Goal: Transaction & Acquisition: Book appointment/travel/reservation

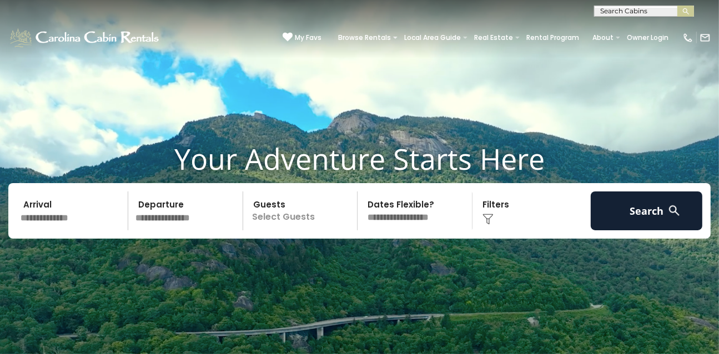
click at [397, 38] on span at bounding box center [395, 38] width 4 height 2
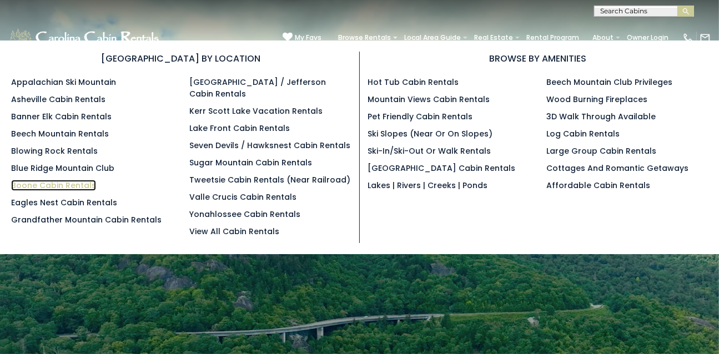
click at [40, 185] on link "Boone Cabin Rentals" at bounding box center [53, 185] width 85 height 11
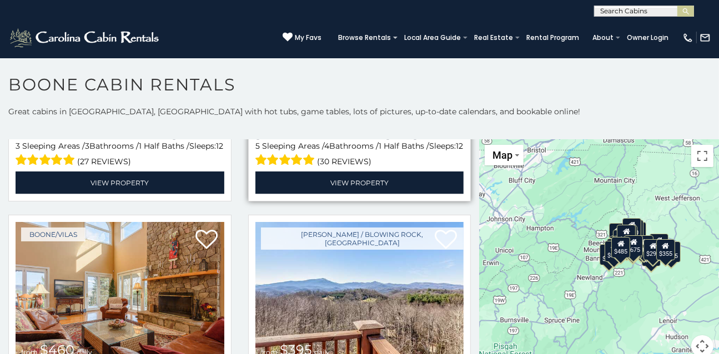
scroll to position [1721, 0]
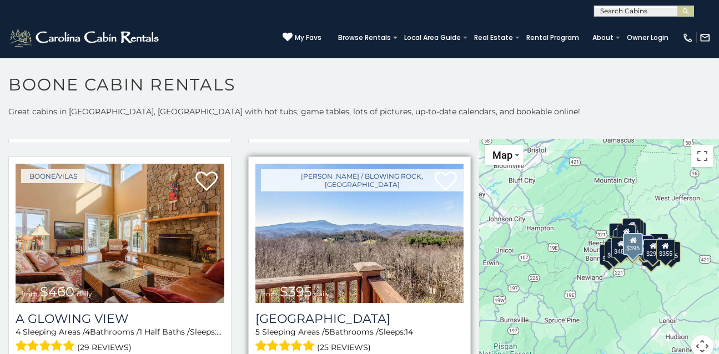
click at [302, 231] on img at bounding box center [359, 234] width 209 height 140
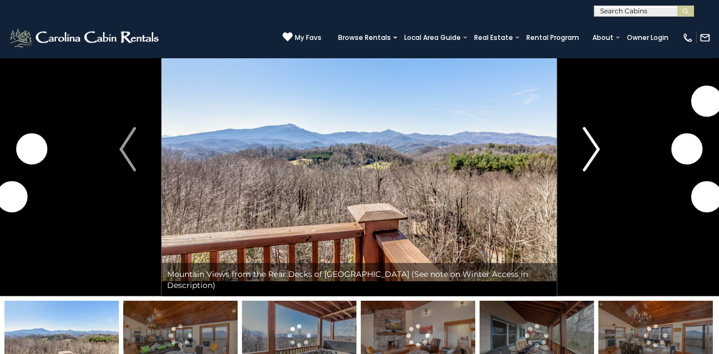
click at [587, 160] on img "Next" at bounding box center [591, 149] width 17 height 44
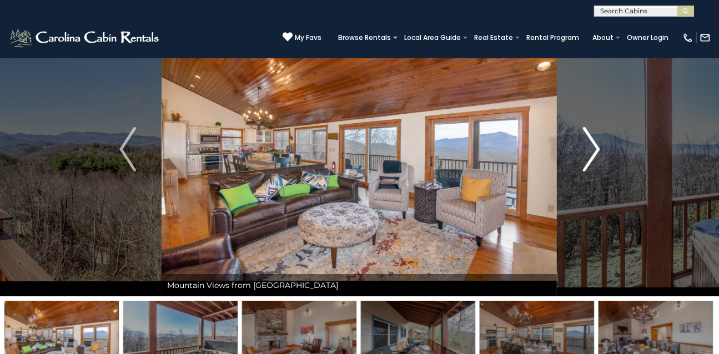
click at [578, 163] on button "Next" at bounding box center [591, 149] width 68 height 294
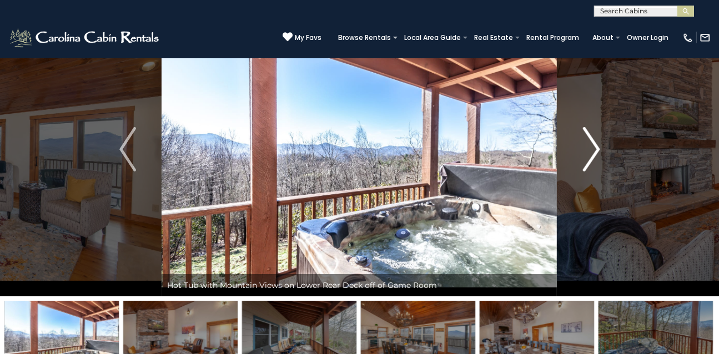
click at [578, 163] on button "Next" at bounding box center [591, 149] width 68 height 294
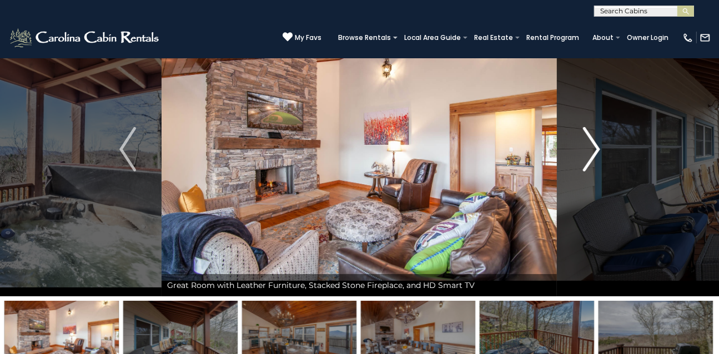
click at [578, 163] on button "Next" at bounding box center [591, 149] width 68 height 294
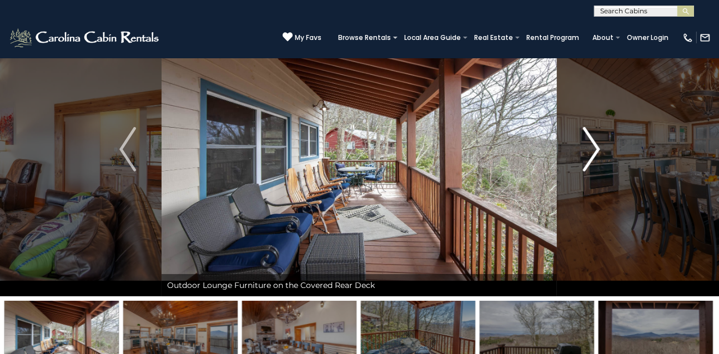
click at [578, 163] on button "Next" at bounding box center [591, 149] width 68 height 294
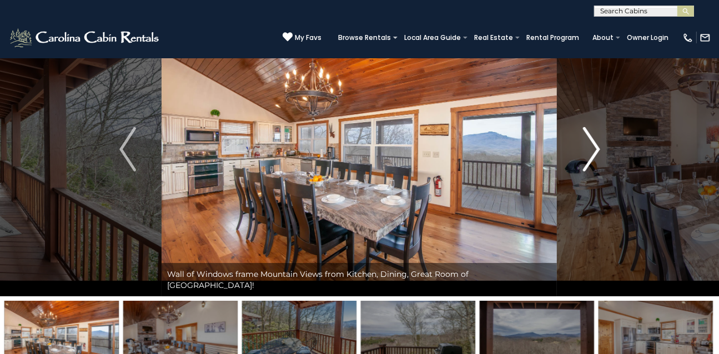
click at [579, 168] on button "Next" at bounding box center [591, 149] width 68 height 294
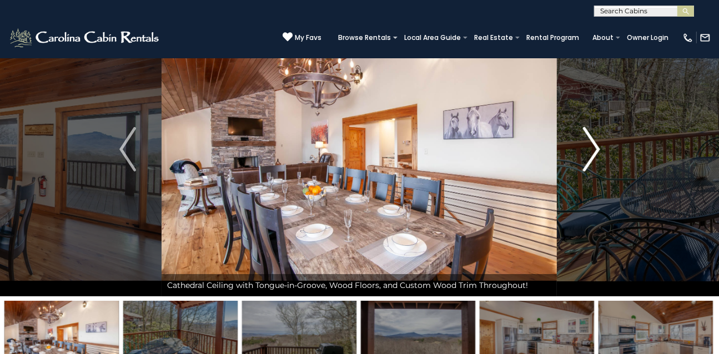
click at [591, 154] on img "Next" at bounding box center [591, 149] width 17 height 44
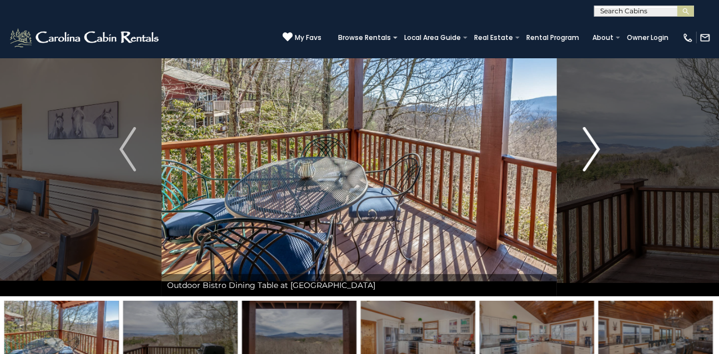
click at [596, 150] on img "Next" at bounding box center [591, 149] width 17 height 44
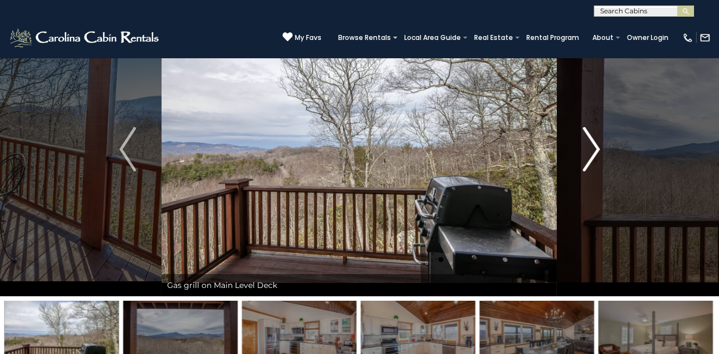
click at [596, 150] on img "Next" at bounding box center [591, 149] width 17 height 44
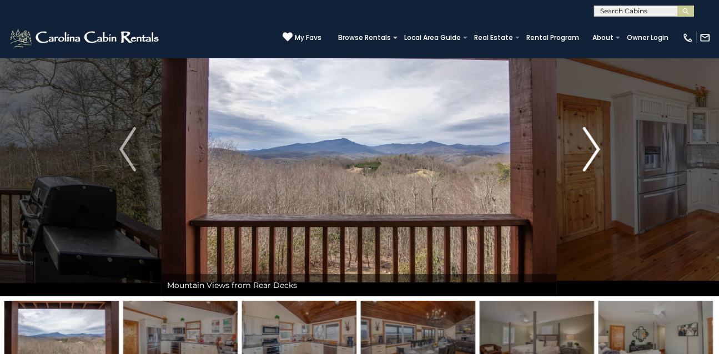
click at [597, 150] on img "Next" at bounding box center [591, 149] width 17 height 44
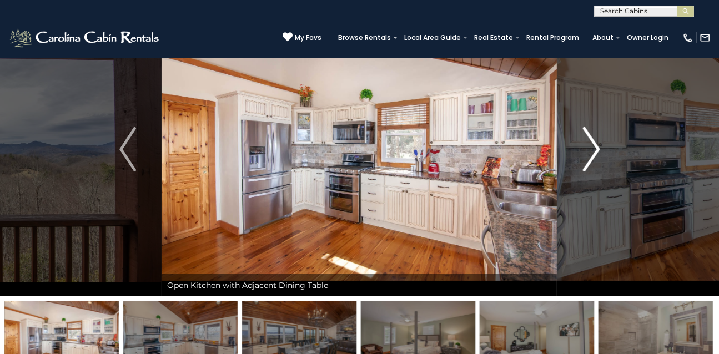
click at [596, 149] on img "Next" at bounding box center [591, 149] width 17 height 44
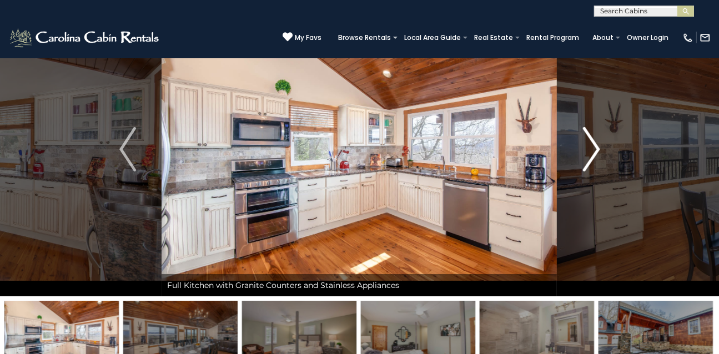
click at [596, 149] on img "Next" at bounding box center [591, 149] width 17 height 44
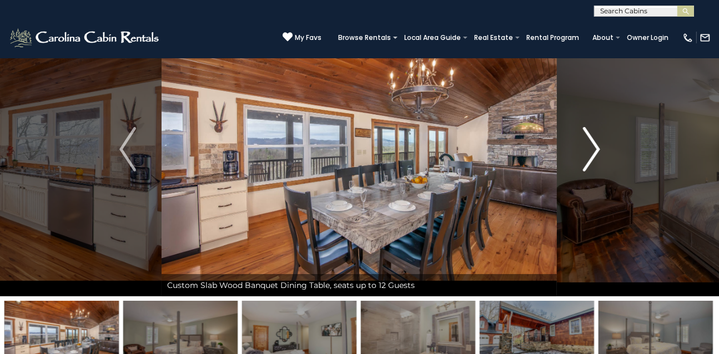
click at [596, 149] on img "Next" at bounding box center [591, 149] width 17 height 44
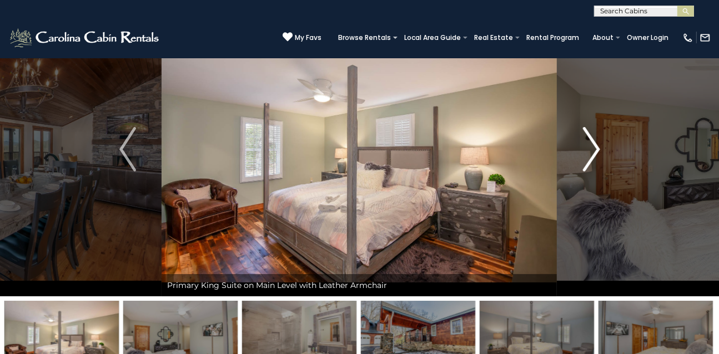
click at [596, 149] on img "Next" at bounding box center [591, 149] width 17 height 44
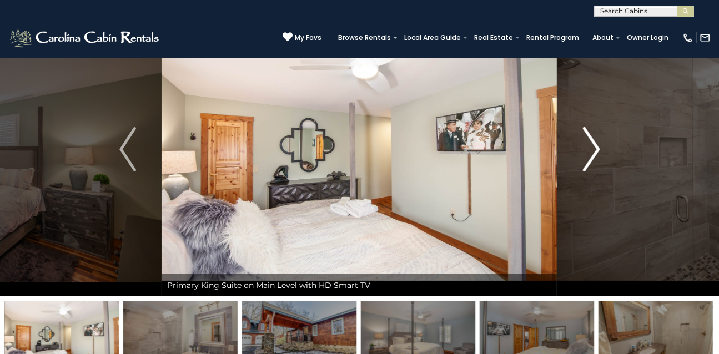
click at [596, 149] on img "Next" at bounding box center [591, 149] width 17 height 44
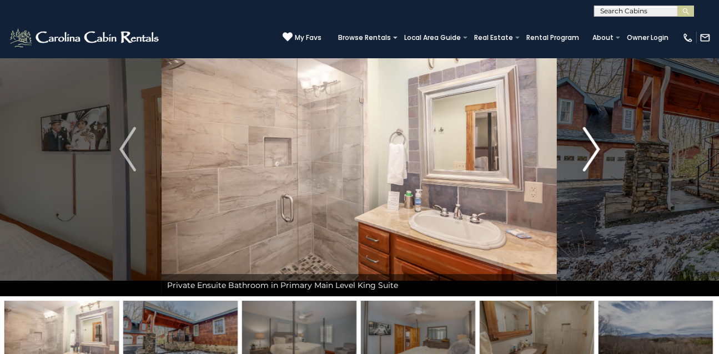
click at [596, 149] on img "Next" at bounding box center [591, 149] width 17 height 44
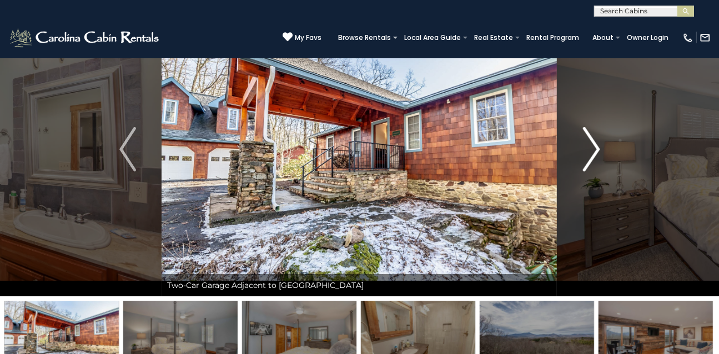
click at [596, 149] on img "Next" at bounding box center [591, 149] width 17 height 44
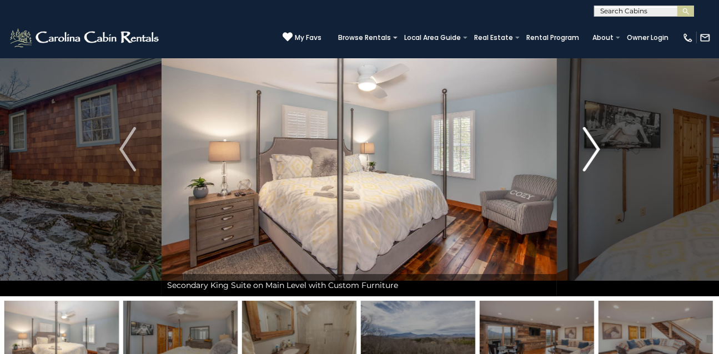
click at [596, 149] on img "Next" at bounding box center [591, 149] width 17 height 44
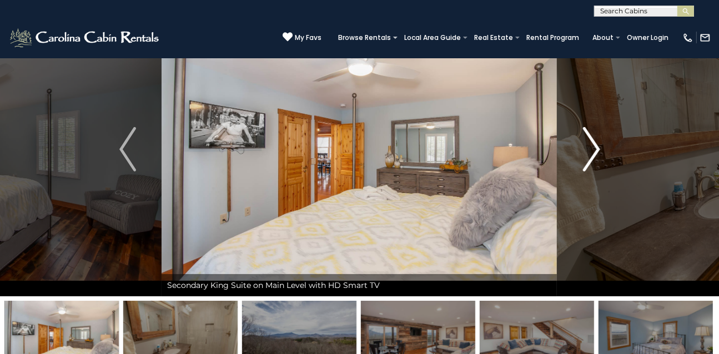
click at [596, 149] on img "Next" at bounding box center [591, 149] width 17 height 44
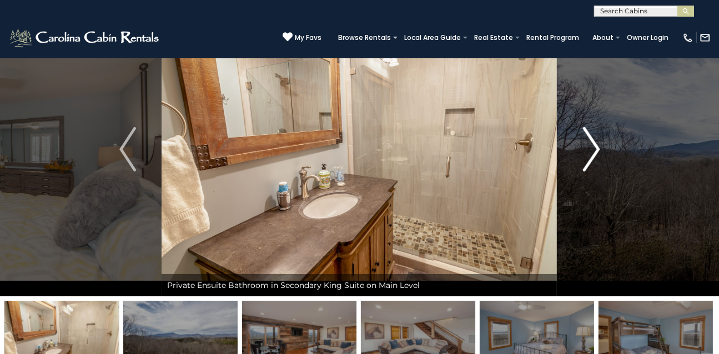
click at [596, 149] on img "Next" at bounding box center [591, 149] width 17 height 44
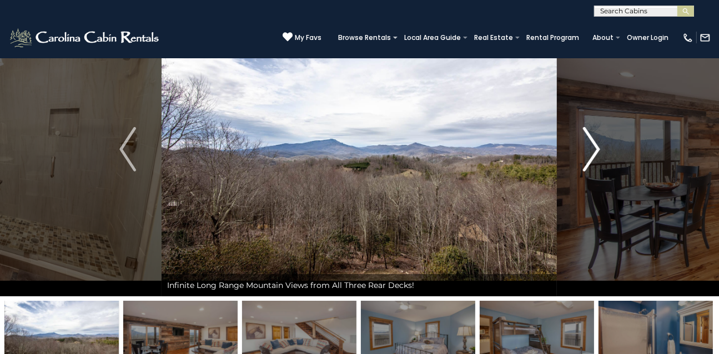
click at [596, 149] on img "Next" at bounding box center [591, 149] width 17 height 44
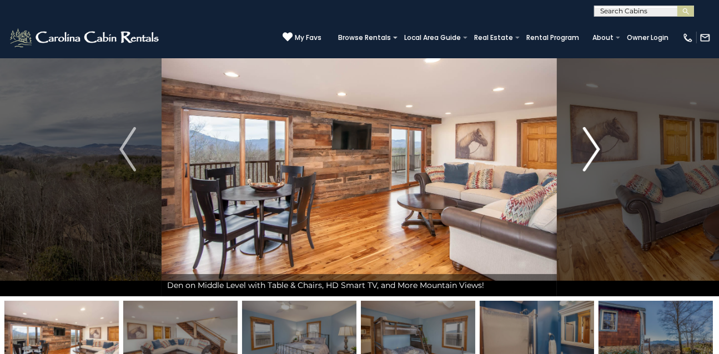
click at [596, 149] on img "Next" at bounding box center [591, 149] width 17 height 44
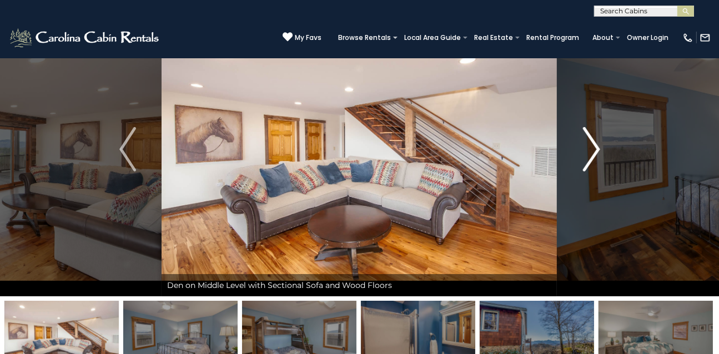
click at [596, 149] on img "Next" at bounding box center [591, 149] width 17 height 44
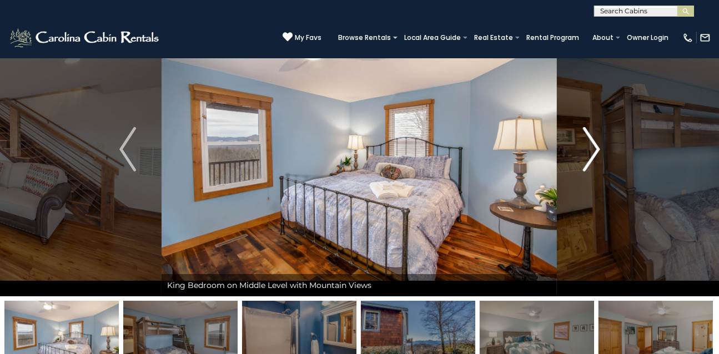
click at [596, 149] on img "Next" at bounding box center [591, 149] width 17 height 44
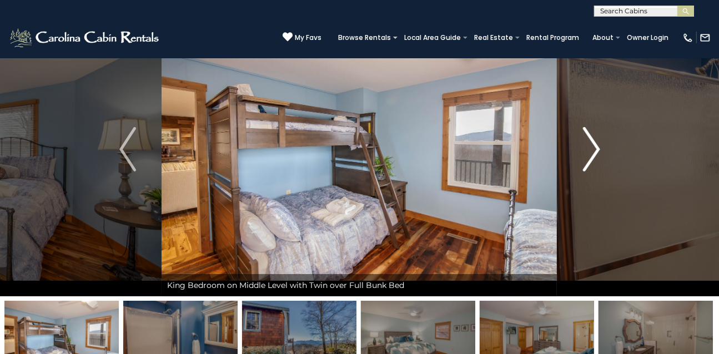
click at [595, 149] on img "Next" at bounding box center [591, 149] width 17 height 44
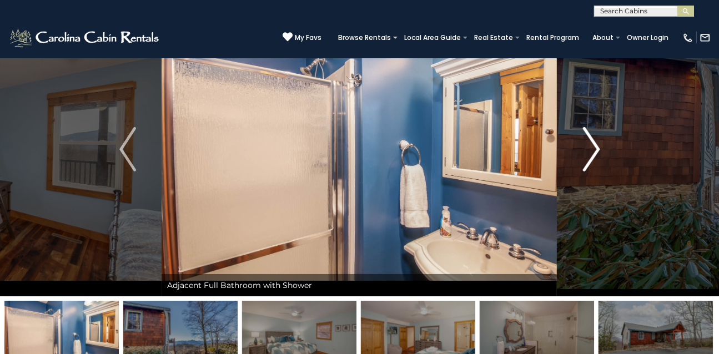
click at [595, 149] on img "Next" at bounding box center [591, 149] width 17 height 44
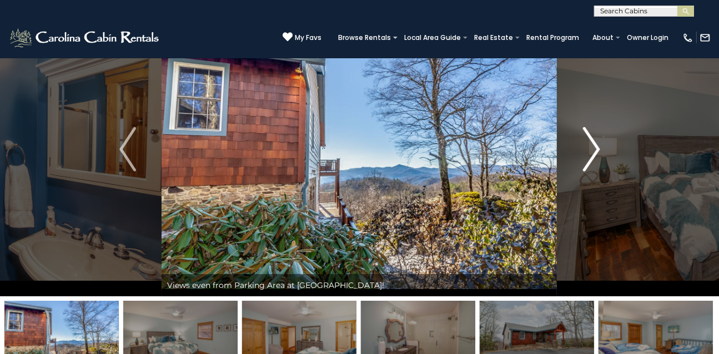
click at [595, 149] on img "Next" at bounding box center [591, 149] width 17 height 44
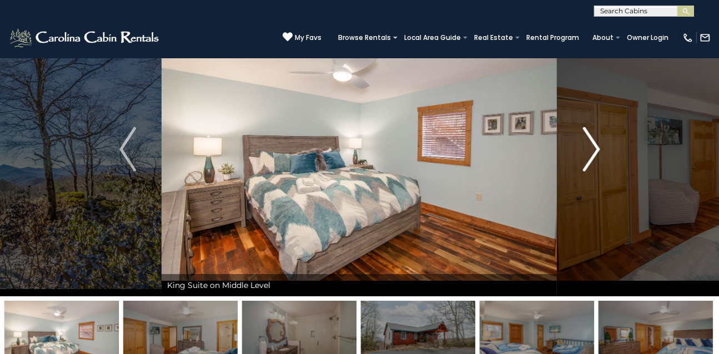
click at [595, 149] on img "Next" at bounding box center [591, 149] width 17 height 44
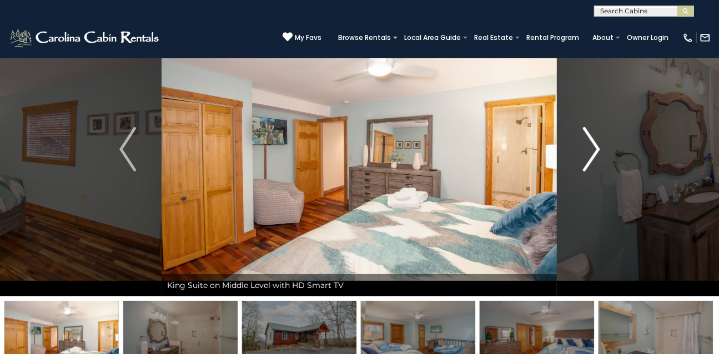
click at [595, 149] on img "Next" at bounding box center [591, 149] width 17 height 44
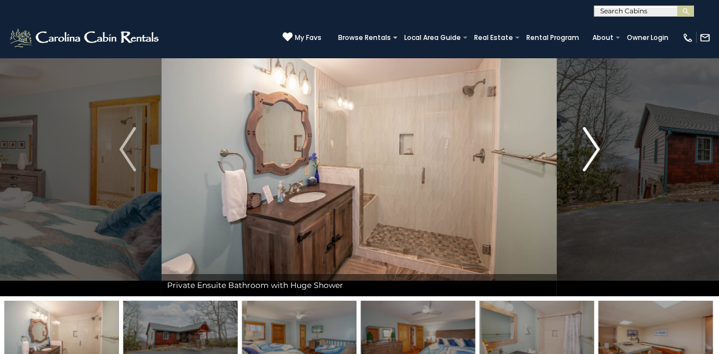
click at [595, 149] on img "Next" at bounding box center [591, 149] width 17 height 44
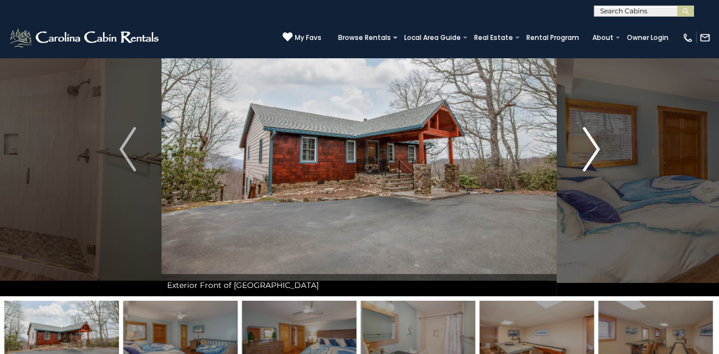
click at [595, 149] on img "Next" at bounding box center [591, 149] width 17 height 44
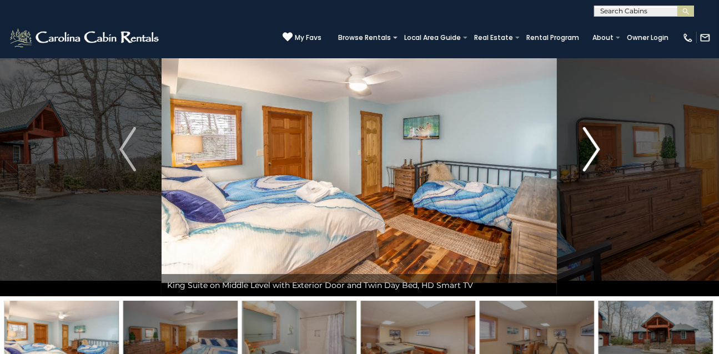
click at [595, 149] on img "Next" at bounding box center [591, 149] width 17 height 44
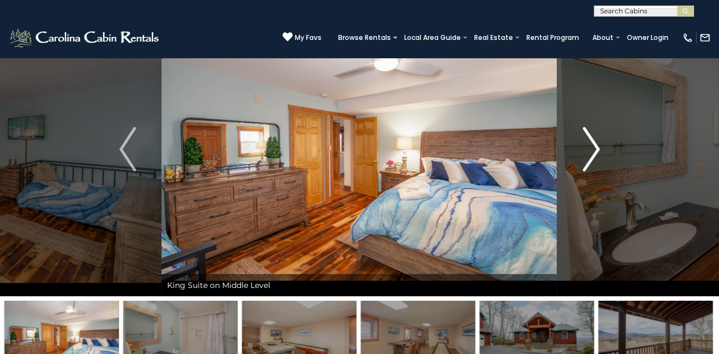
click at [595, 149] on img "Next" at bounding box center [591, 149] width 17 height 44
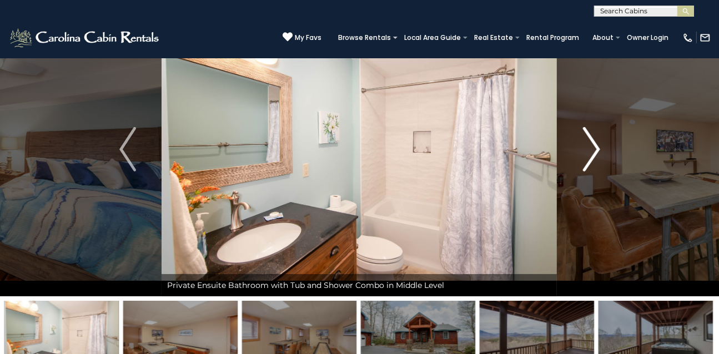
click at [595, 149] on img "Next" at bounding box center [591, 149] width 17 height 44
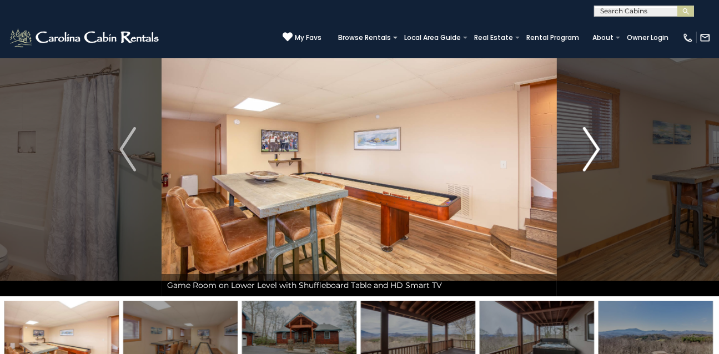
click at [595, 149] on img "Next" at bounding box center [591, 149] width 17 height 44
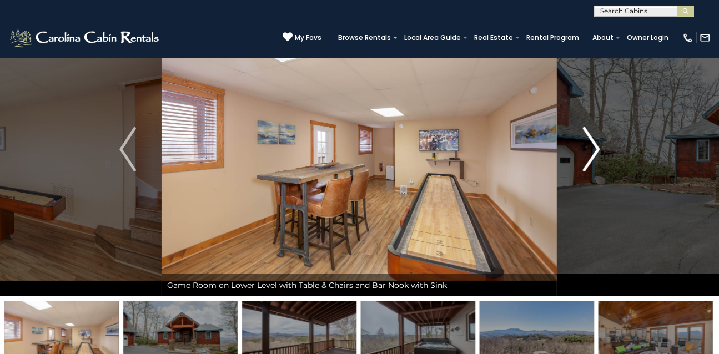
click at [595, 149] on img "Next" at bounding box center [591, 149] width 17 height 44
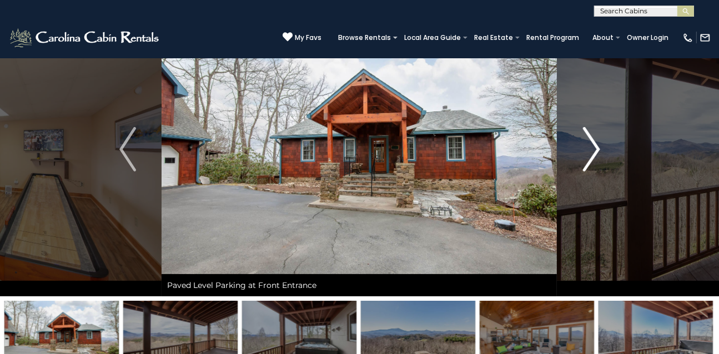
click at [595, 149] on img "Next" at bounding box center [591, 149] width 17 height 44
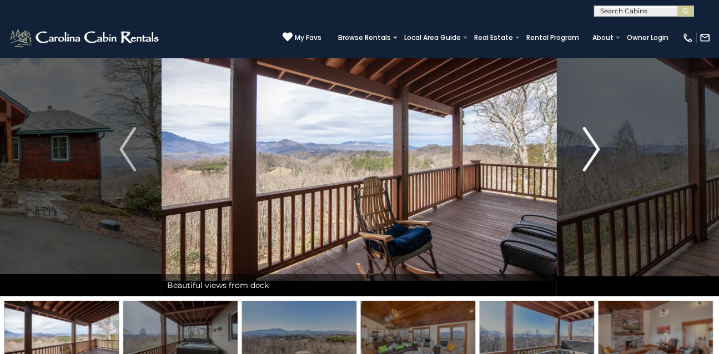
click at [595, 149] on img "Next" at bounding box center [591, 149] width 17 height 44
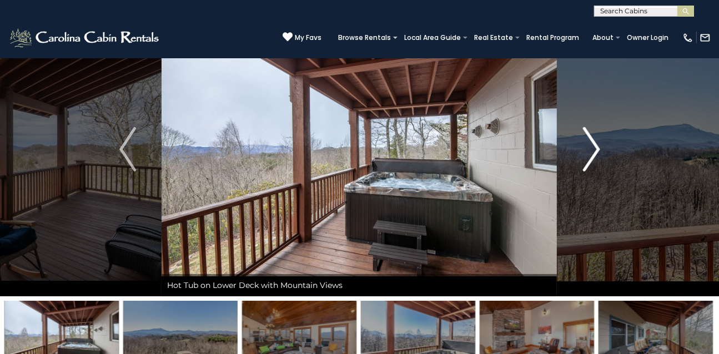
click at [595, 149] on img "Next" at bounding box center [591, 149] width 17 height 44
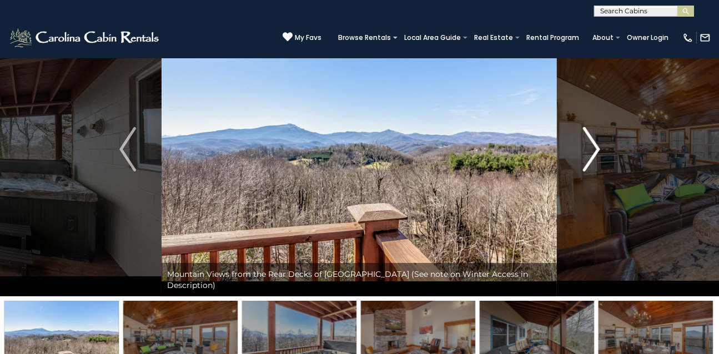
click at [595, 149] on img "Next" at bounding box center [591, 149] width 17 height 44
